Goal: Task Accomplishment & Management: Complete application form

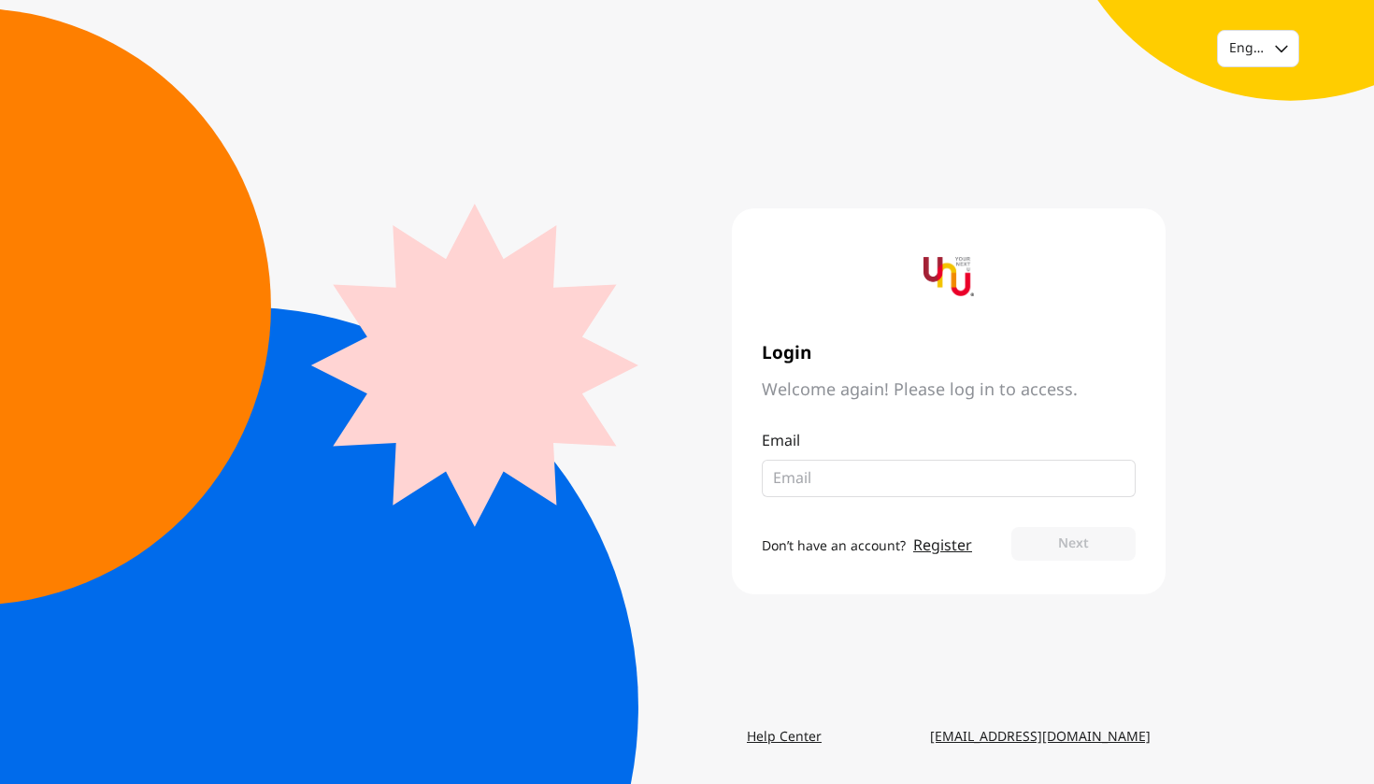
click at [1188, 396] on div "English Login Welcome again! Please log in to access. Email Don’t have an accou…" at bounding box center [687, 392] width 1374 height 784
click at [940, 546] on link "Register" at bounding box center [942, 546] width 59 height 22
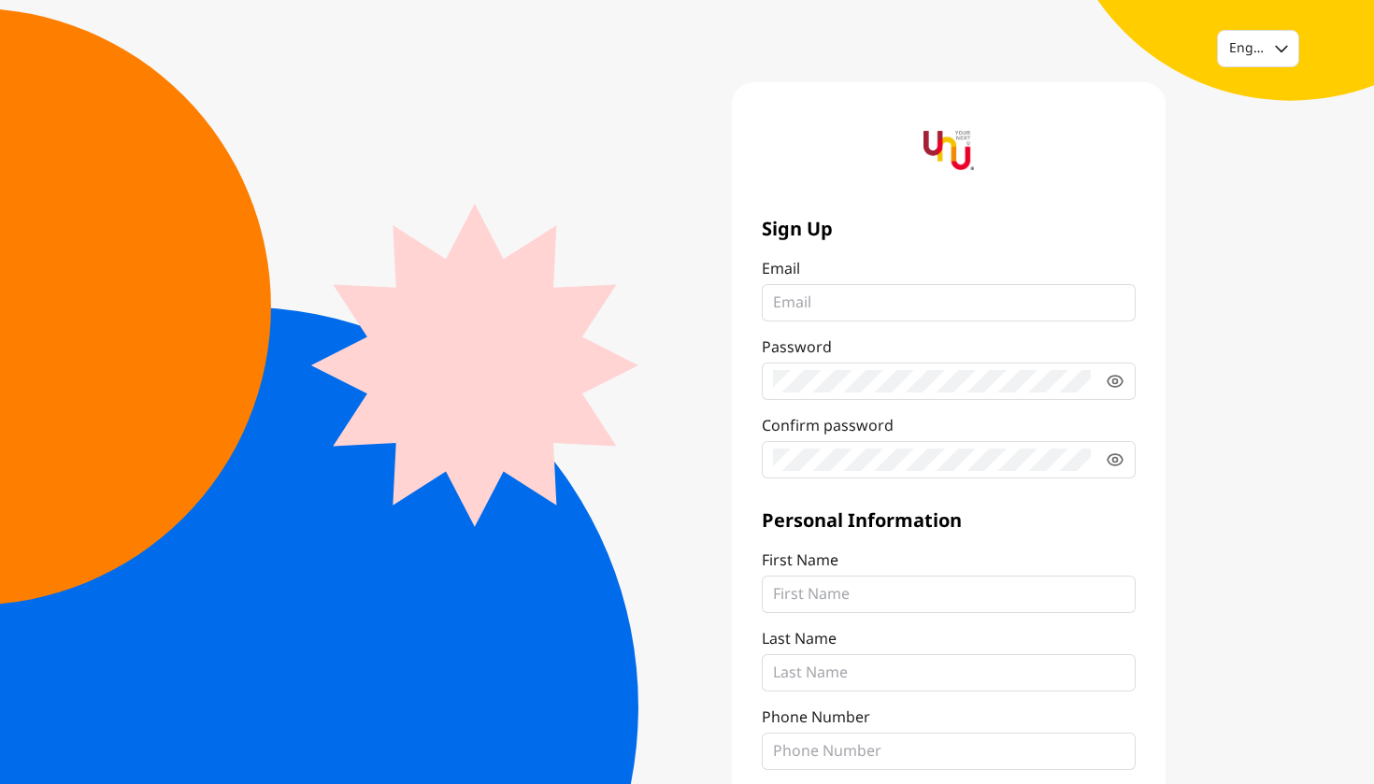
click at [1214, 387] on div "English Sign Up Email Password Confirm password Personal Information First Name…" at bounding box center [687, 447] width 1374 height 894
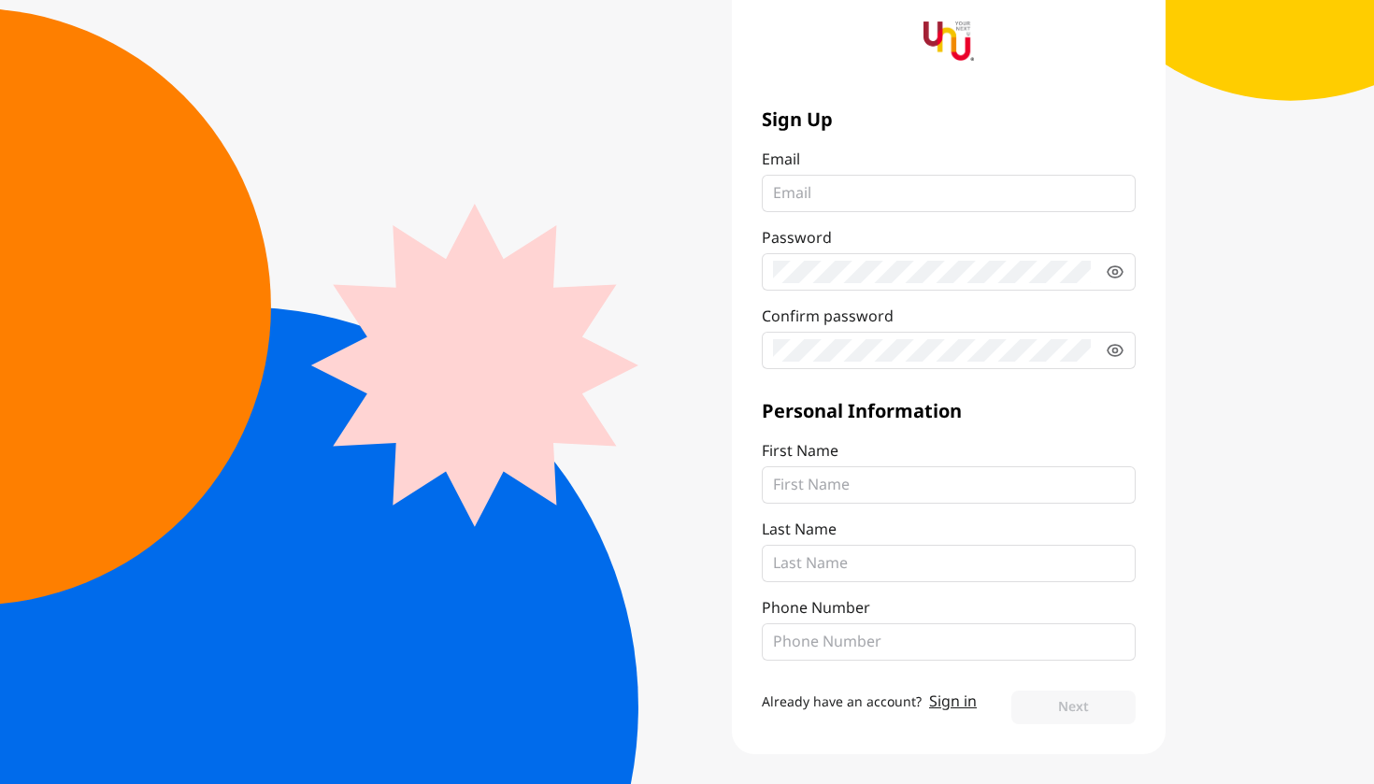
scroll to position [109, 0]
click at [950, 702] on link "Sign in" at bounding box center [953, 702] width 48 height 22
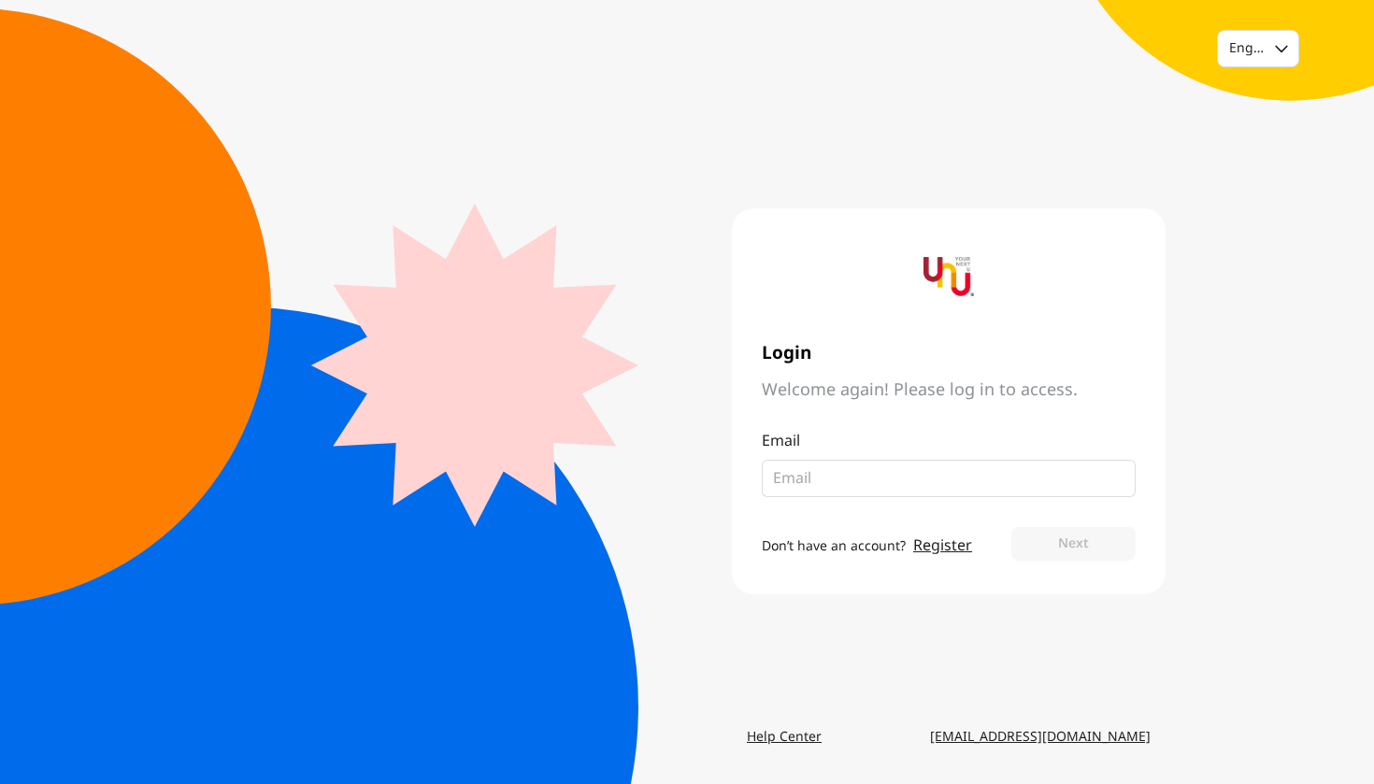
click at [869, 646] on main "Login Welcome again! Please log in to access. Email Don’t have an account? Regi…" at bounding box center [686, 401] width 957 height 639
click at [812, 488] on input "email" at bounding box center [941, 478] width 337 height 22
type input "[EMAIL_ADDRESS][DOMAIN_NAME]"
click at [1079, 552] on button "Next" at bounding box center [1074, 544] width 124 height 34
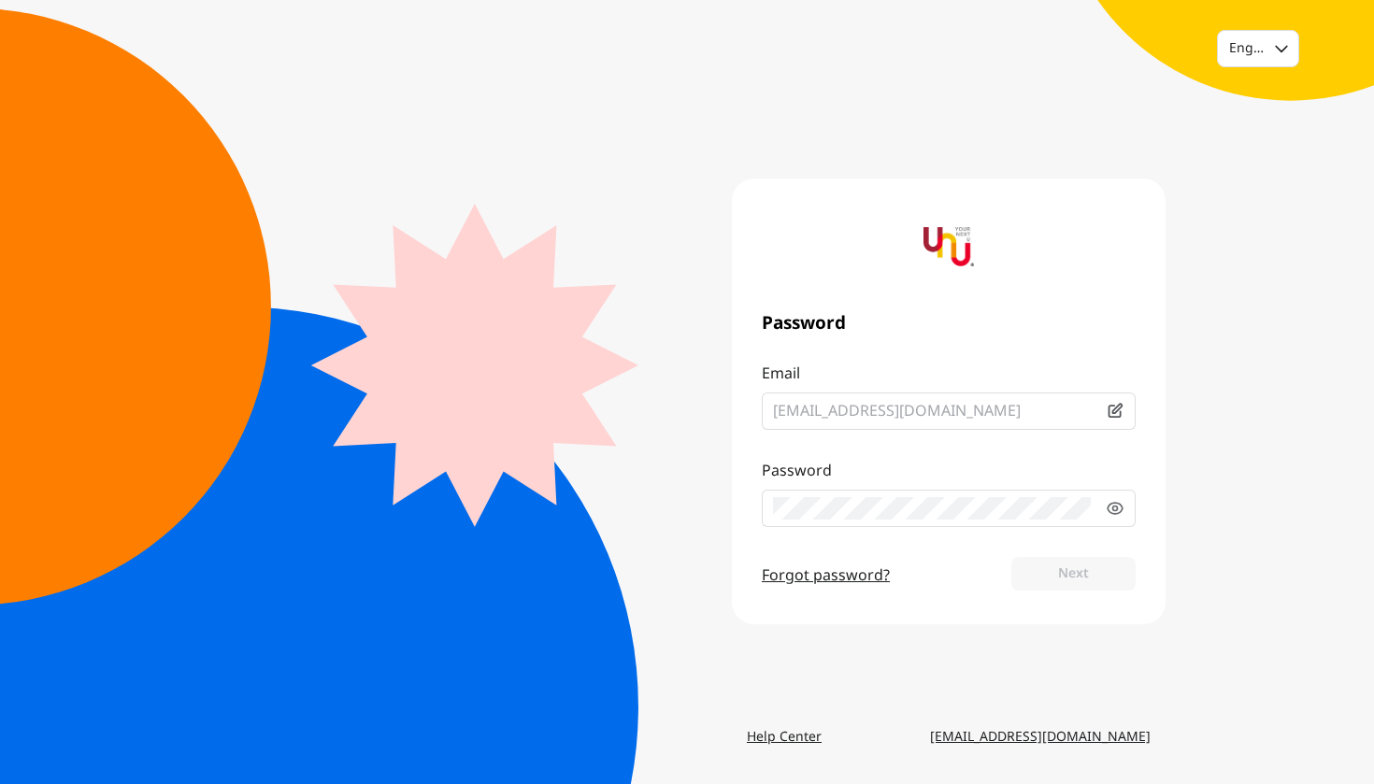
click at [923, 610] on div "Password Email [EMAIL_ADDRESS][DOMAIN_NAME] Password Forgot password? Next" at bounding box center [949, 402] width 434 height 446
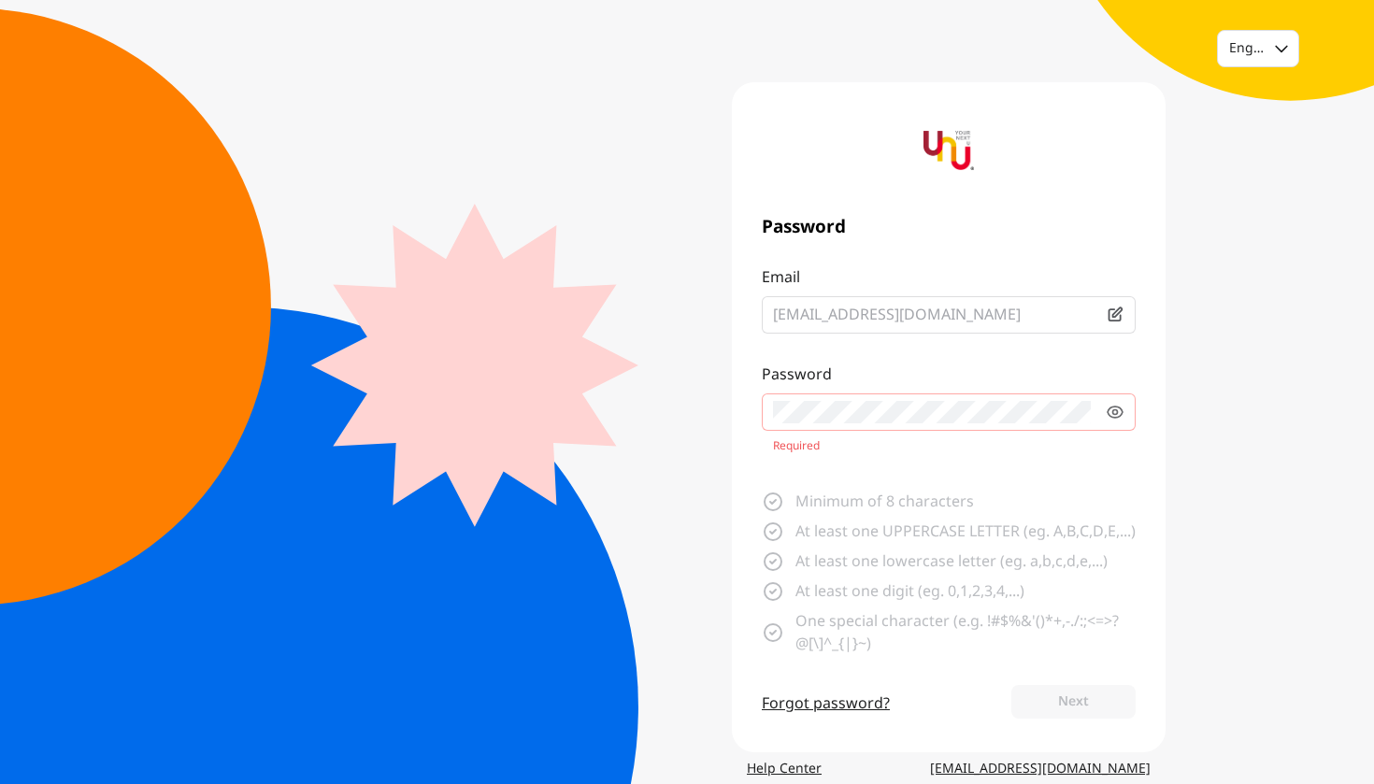
click at [824, 715] on link "Forgot password?" at bounding box center [826, 704] width 128 height 22
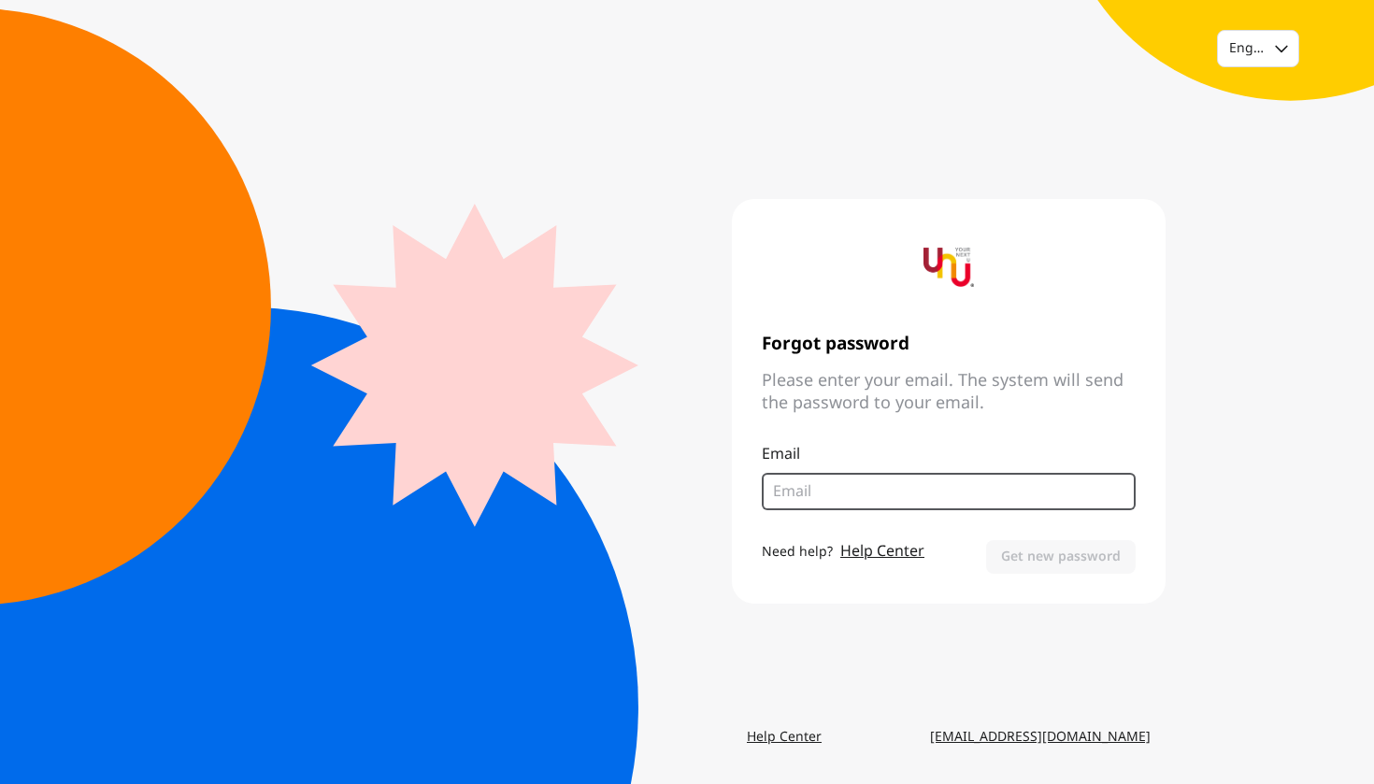
type input "[EMAIL_ADDRESS][DOMAIN_NAME]"
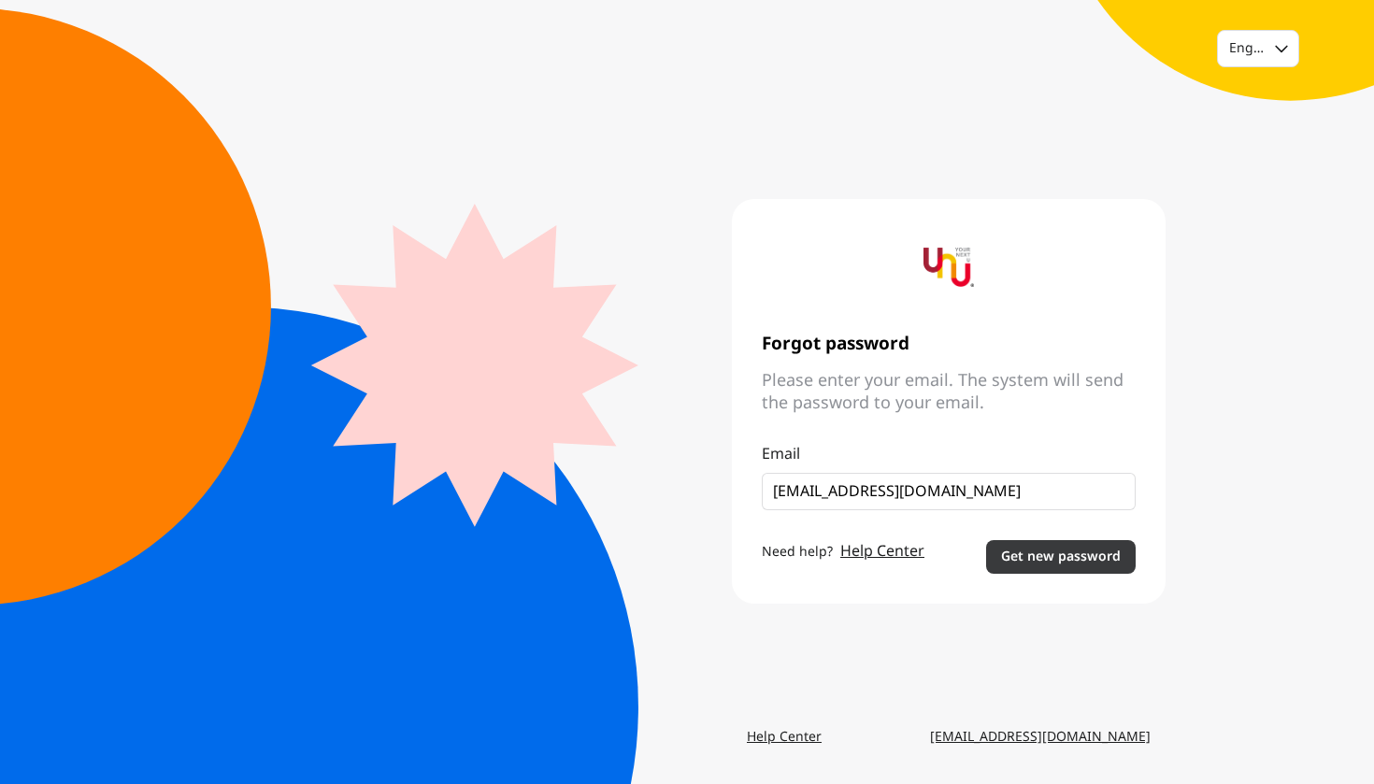
click at [1039, 555] on button "Get new password" at bounding box center [1061, 557] width 150 height 34
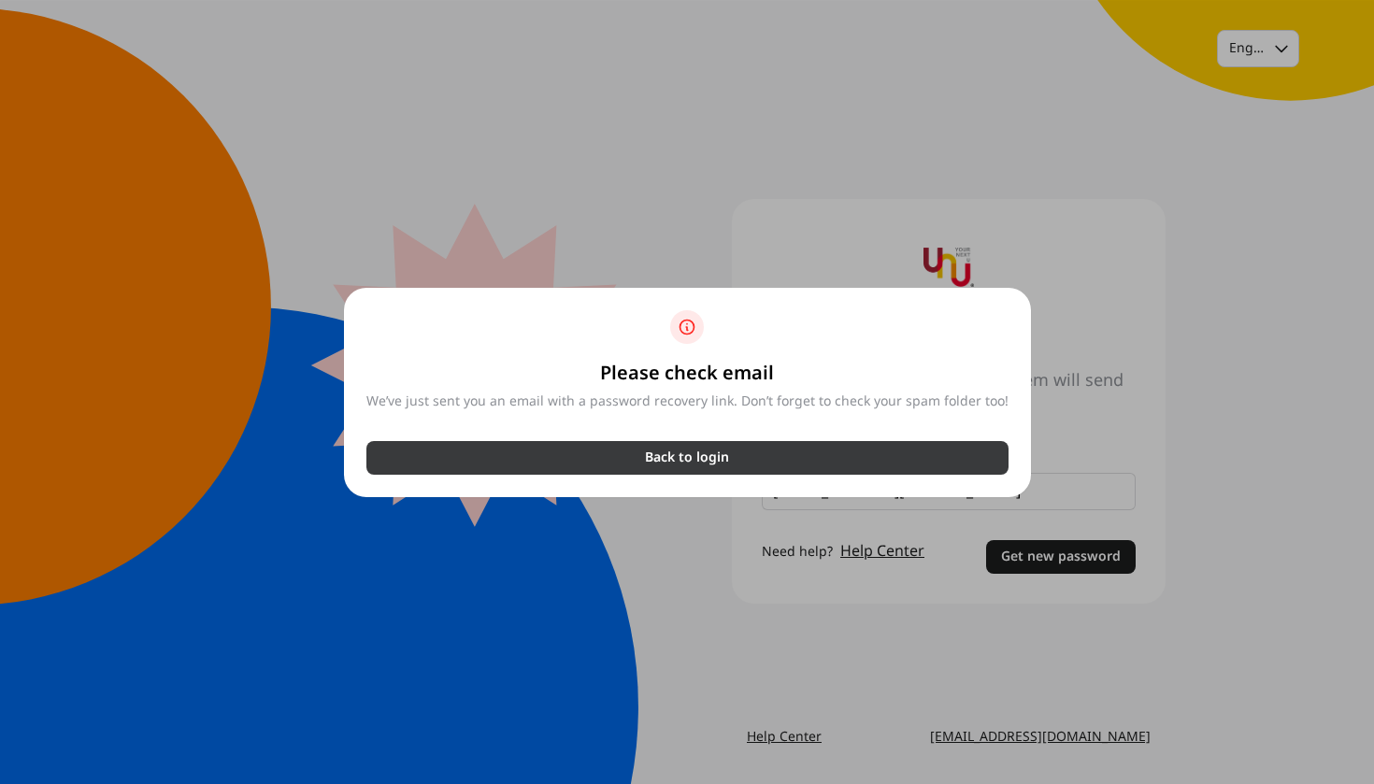
click at [725, 459] on p "Back to login" at bounding box center [687, 458] width 84 height 19
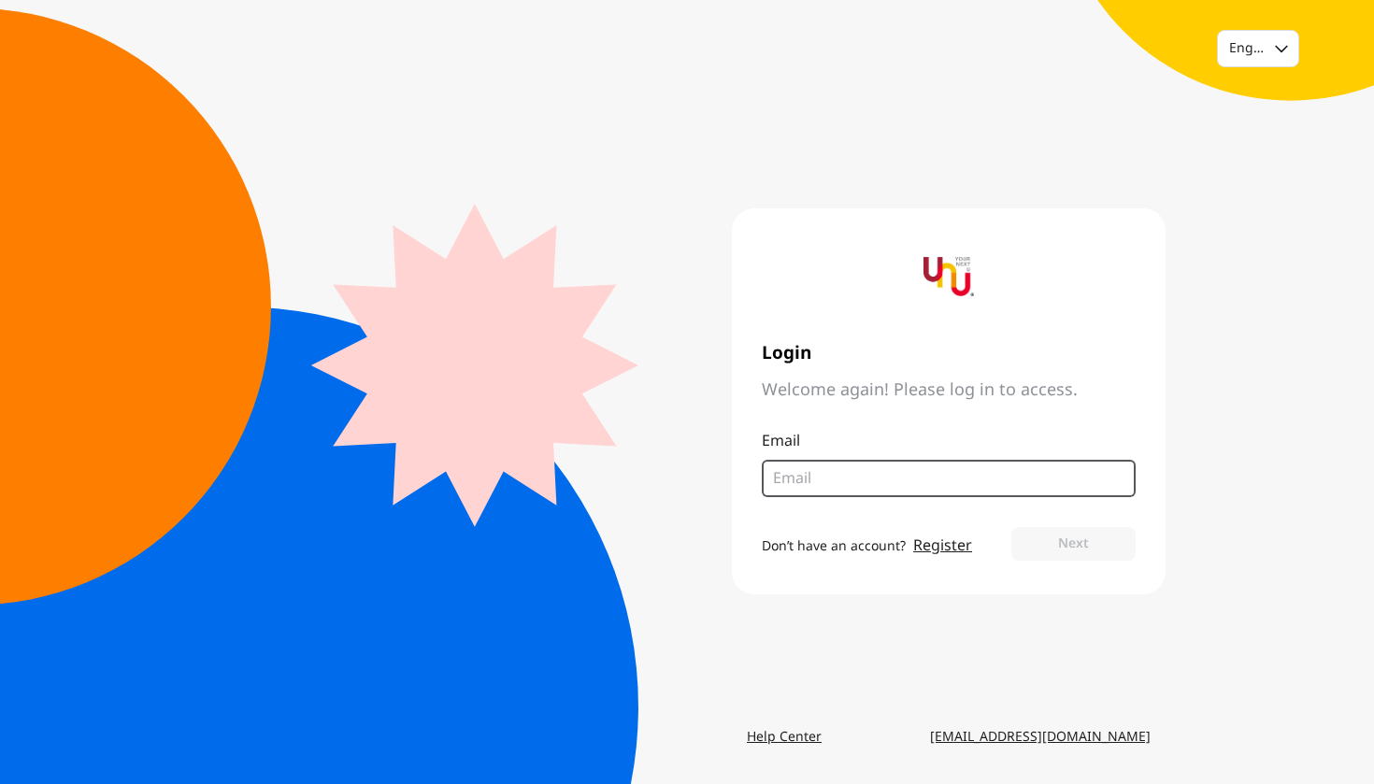
type input "[EMAIL_ADDRESS][DOMAIN_NAME]"
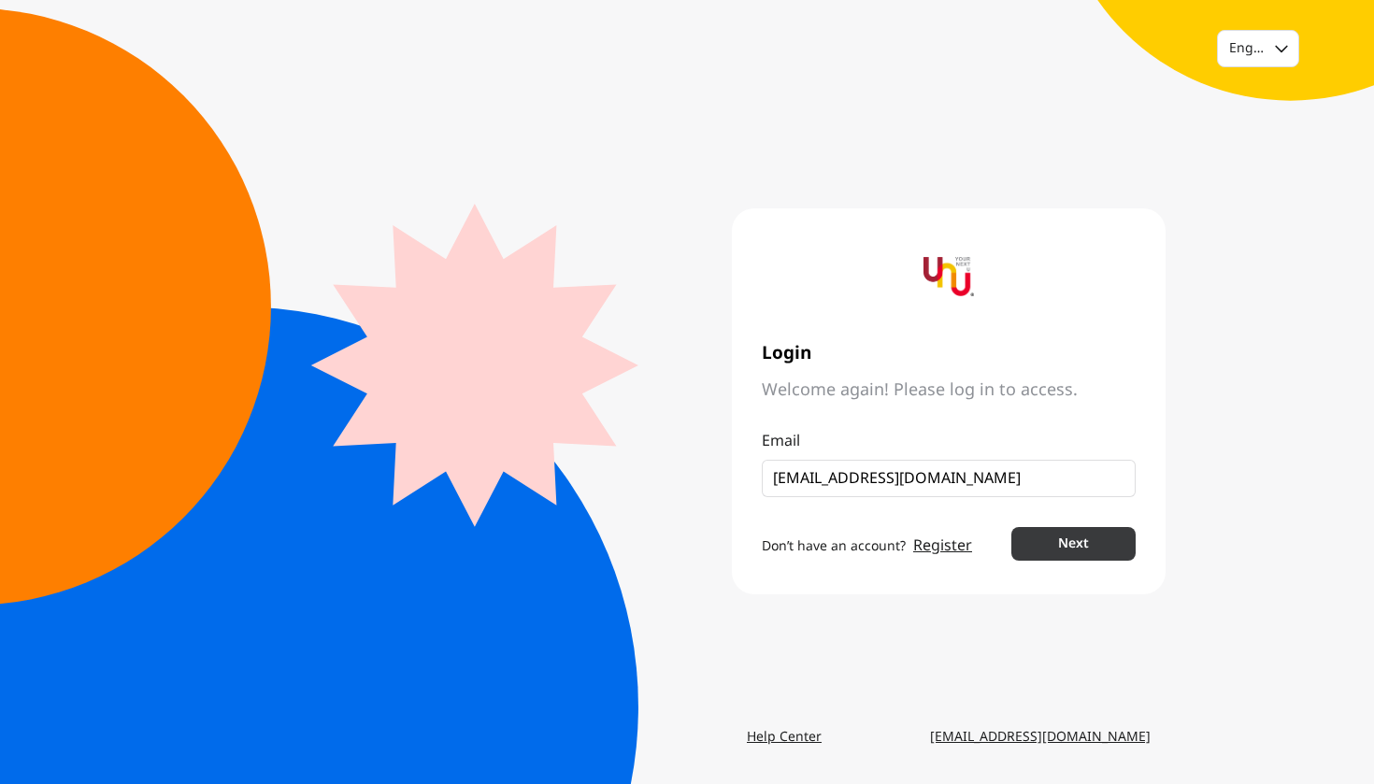
click at [1063, 546] on button "Next" at bounding box center [1074, 544] width 124 height 34
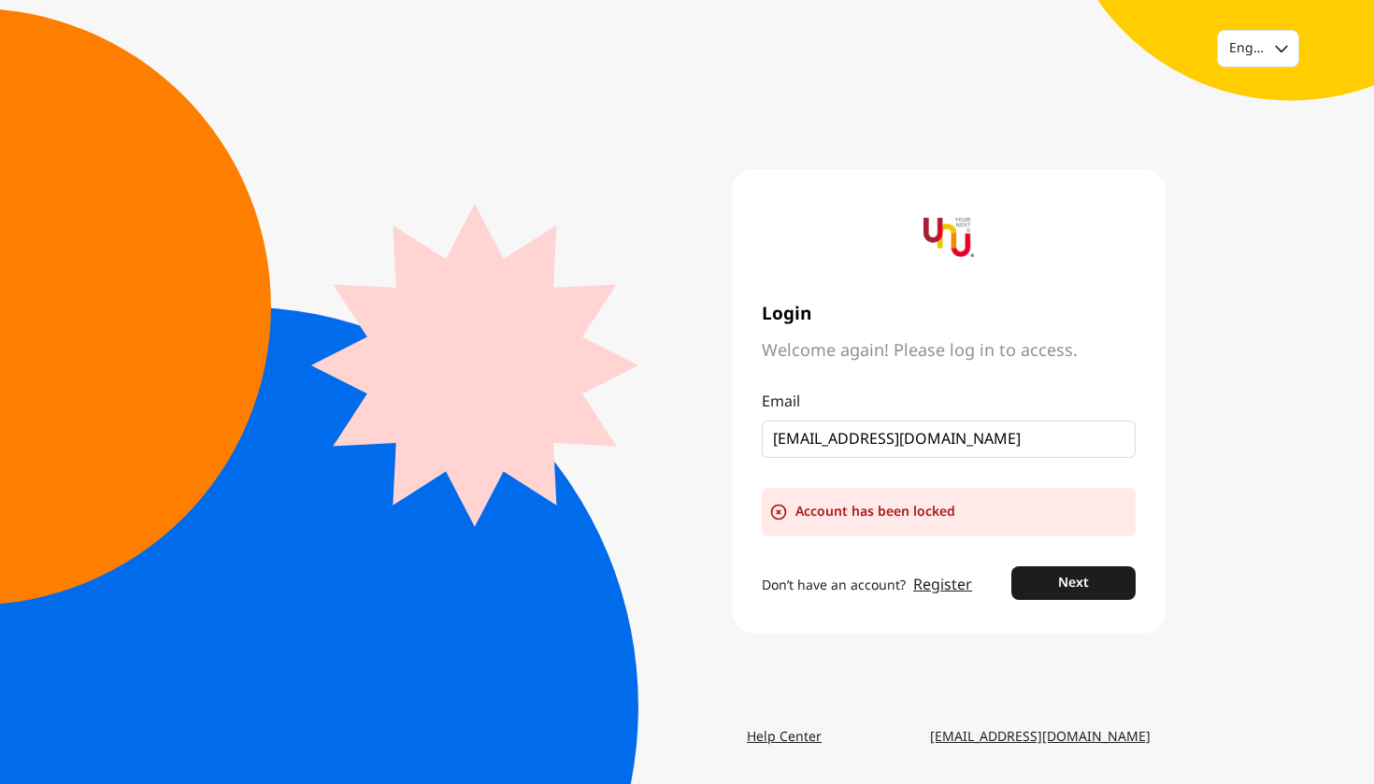
click at [963, 598] on div "Don’t have an account? Register" at bounding box center [867, 585] width 210 height 37
click at [935, 580] on link "Register" at bounding box center [942, 585] width 59 height 22
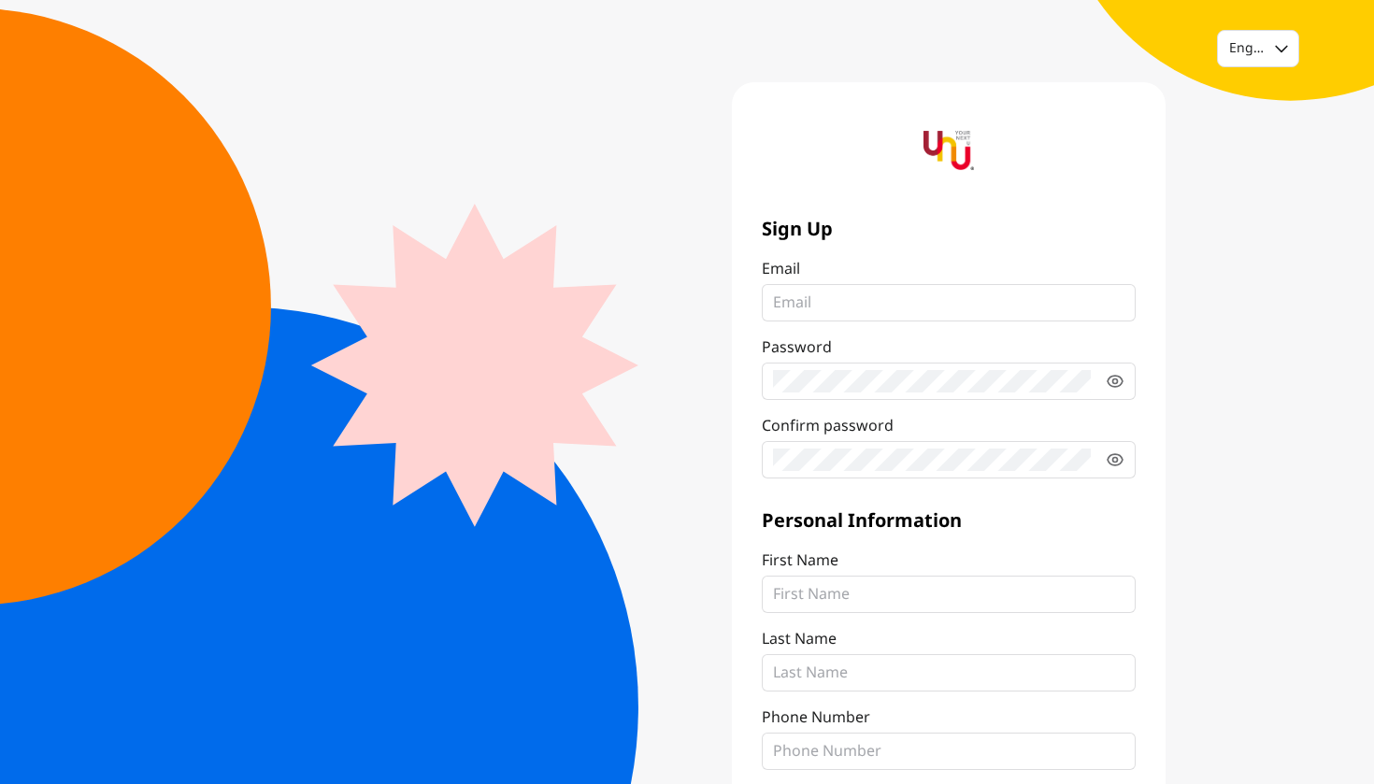
click at [1242, 569] on div "English Sign Up Email Password Confirm password Personal Information First Name…" at bounding box center [687, 447] width 1374 height 894
